Goal: Information Seeking & Learning: Learn about a topic

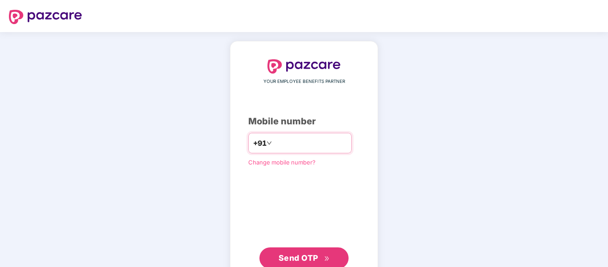
drag, startPoint x: 0, startPoint y: 0, endPoint x: 277, endPoint y: 141, distance: 311.4
click at [277, 141] on input "number" at bounding box center [309, 143] width 73 height 14
type input "**********"
click at [297, 251] on button "Send OTP" at bounding box center [303, 257] width 89 height 21
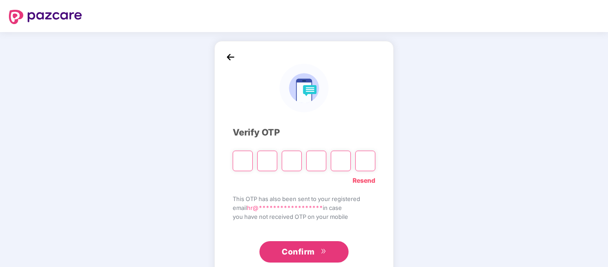
click at [245, 162] on input "Please enter verification code. Digit 1" at bounding box center [243, 161] width 20 height 20
type input "*"
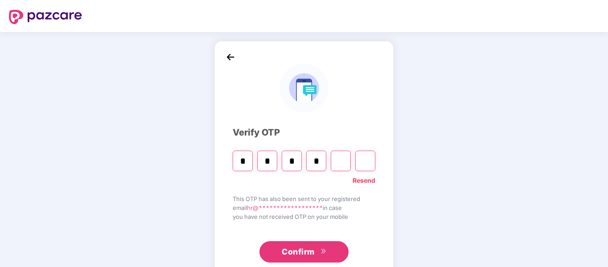
type input "*"
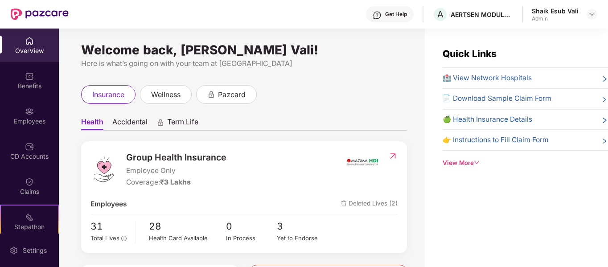
click at [171, 127] on span "Term Life" at bounding box center [182, 123] width 31 height 13
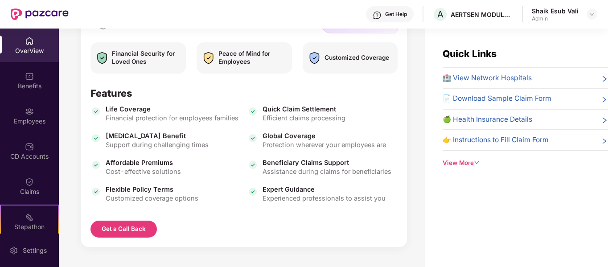
scroll to position [166, 0]
click at [32, 56] on div "OverView" at bounding box center [29, 45] width 59 height 33
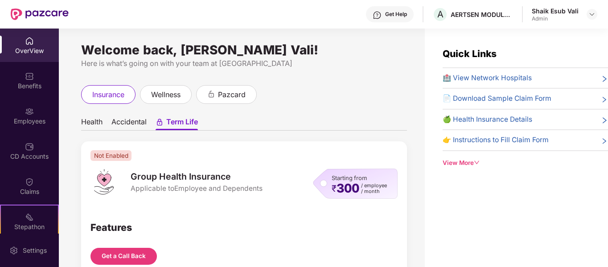
click at [25, 37] on img at bounding box center [29, 41] width 9 height 9
click at [20, 70] on div "Benefits" at bounding box center [29, 80] width 59 height 33
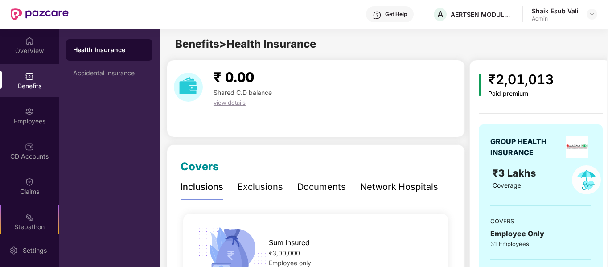
click at [254, 192] on div "Exclusions" at bounding box center [259, 187] width 45 height 14
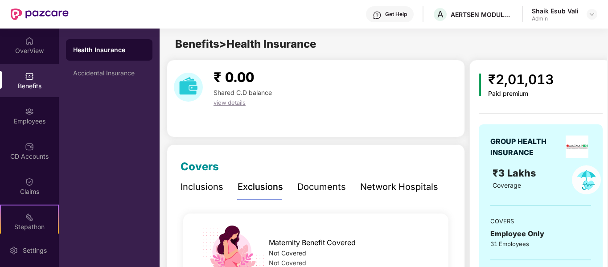
click at [323, 193] on div "Documents" at bounding box center [321, 187] width 49 height 14
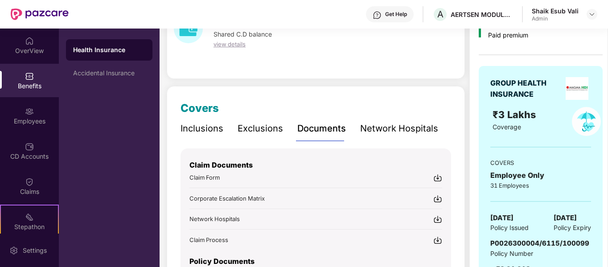
scroll to position [129, 0]
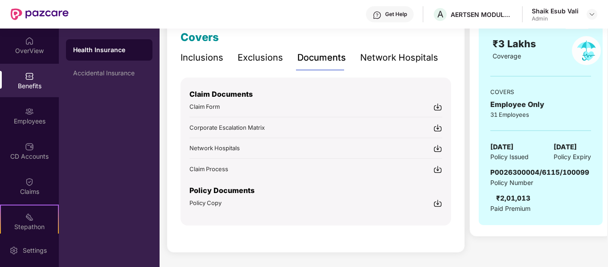
click at [390, 49] on div "Network Hospitals" at bounding box center [399, 57] width 78 height 24
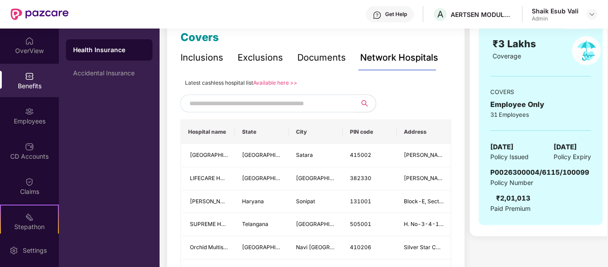
click at [287, 111] on span at bounding box center [267, 103] width 174 height 18
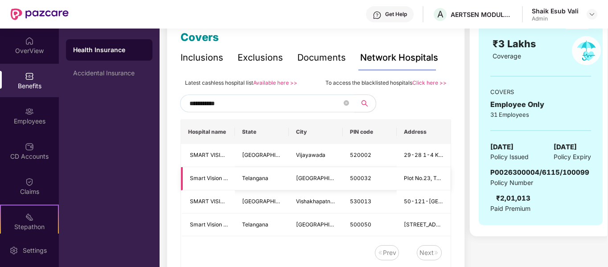
type input "**********"
click at [237, 182] on td "Telangana" at bounding box center [262, 178] width 54 height 23
click at [335, 182] on td "[GEOGRAPHIC_DATA]" at bounding box center [316, 178] width 54 height 23
click at [395, 181] on td "500032" at bounding box center [370, 178] width 54 height 23
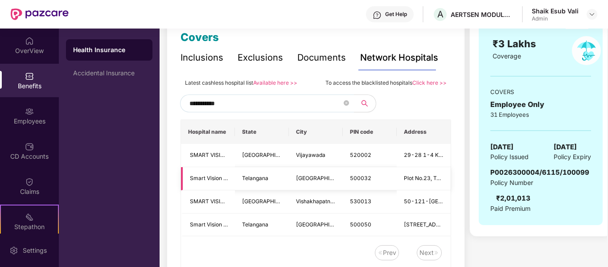
click at [424, 180] on span "Plot No.23, Telecom Nagar, Gachibowli Serilingampally Rangareddy" at bounding box center [489, 178] width 171 height 7
click at [427, 247] on div "Next" at bounding box center [428, 252] width 25 height 15
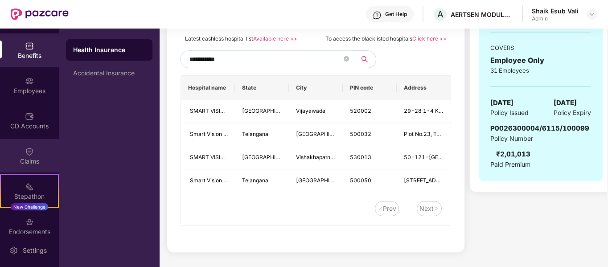
scroll to position [45, 0]
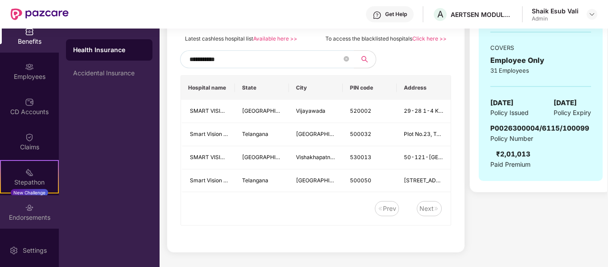
click at [25, 215] on div "Endorsements" at bounding box center [29, 217] width 59 height 9
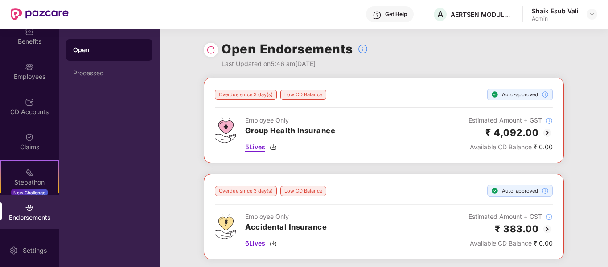
click at [259, 144] on span "5 Lives" at bounding box center [255, 147] width 20 height 10
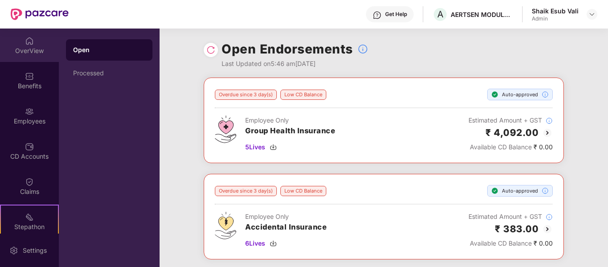
click at [30, 43] on img at bounding box center [29, 41] width 9 height 9
